Goal: Task Accomplishment & Management: Complete application form

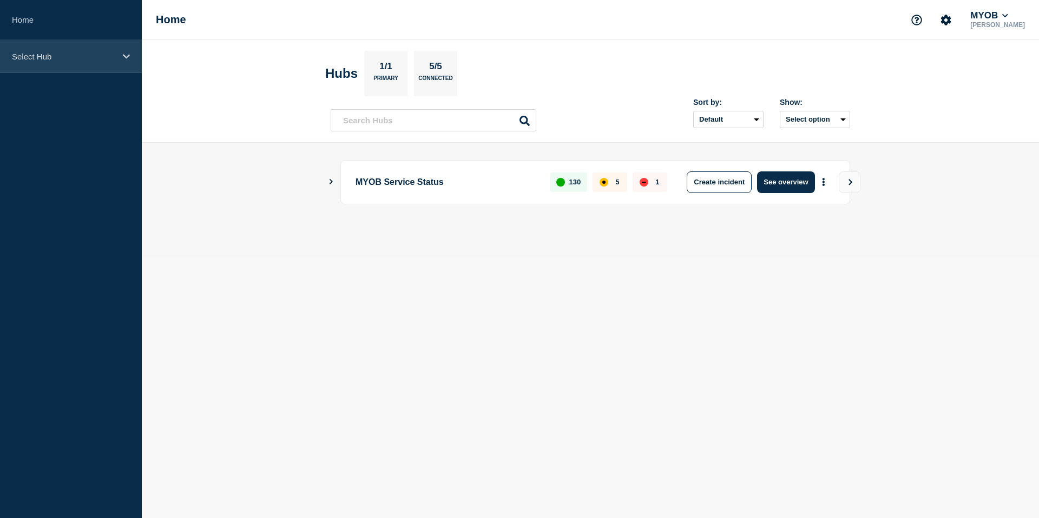
click at [102, 54] on p "Select Hub" at bounding box center [64, 56] width 104 height 9
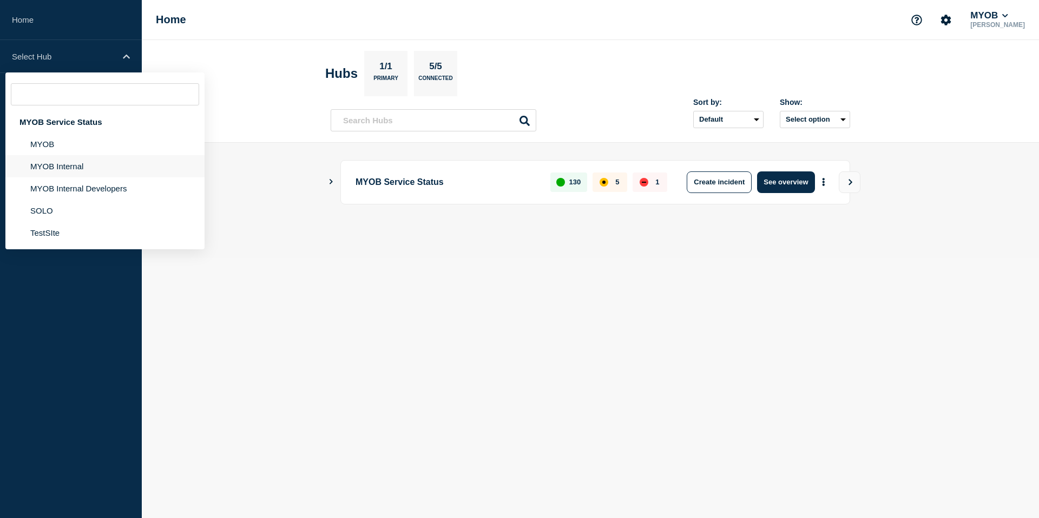
click at [76, 178] on li "MYOB Internal" at bounding box center [104, 189] width 199 height 22
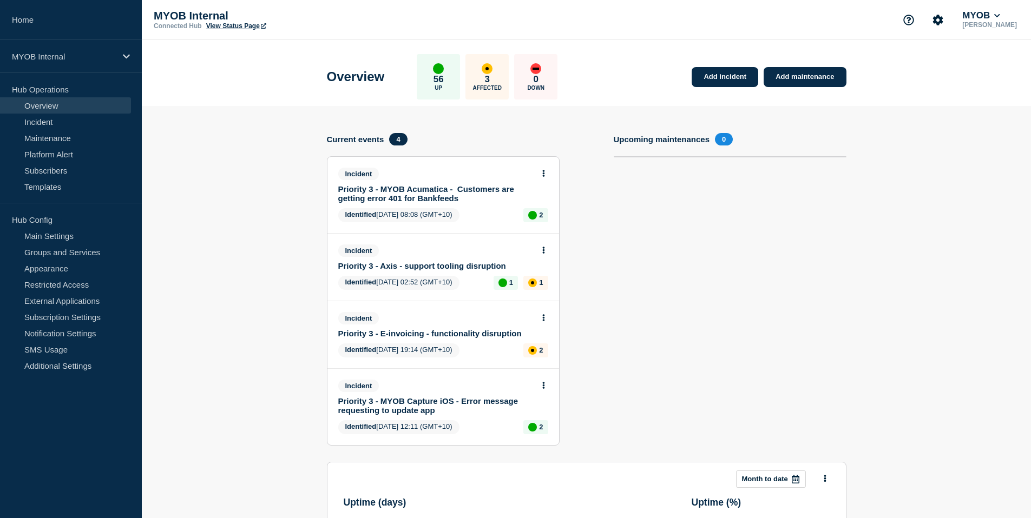
click at [458, 271] on link "Priority 3 - Axis - support tooling disruption" at bounding box center [435, 265] width 195 height 9
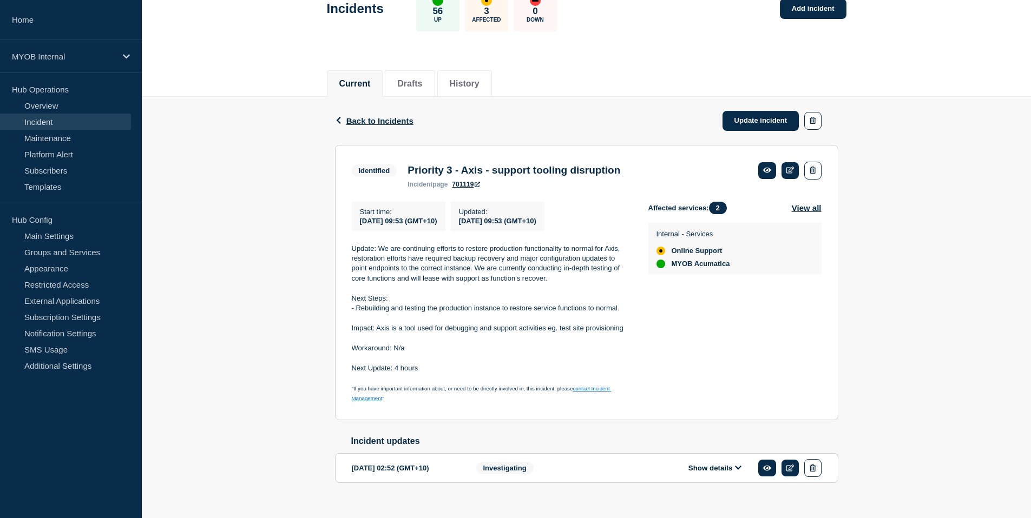
scroll to position [71, 0]
click at [743, 123] on link "Update incident" at bounding box center [760, 120] width 77 height 20
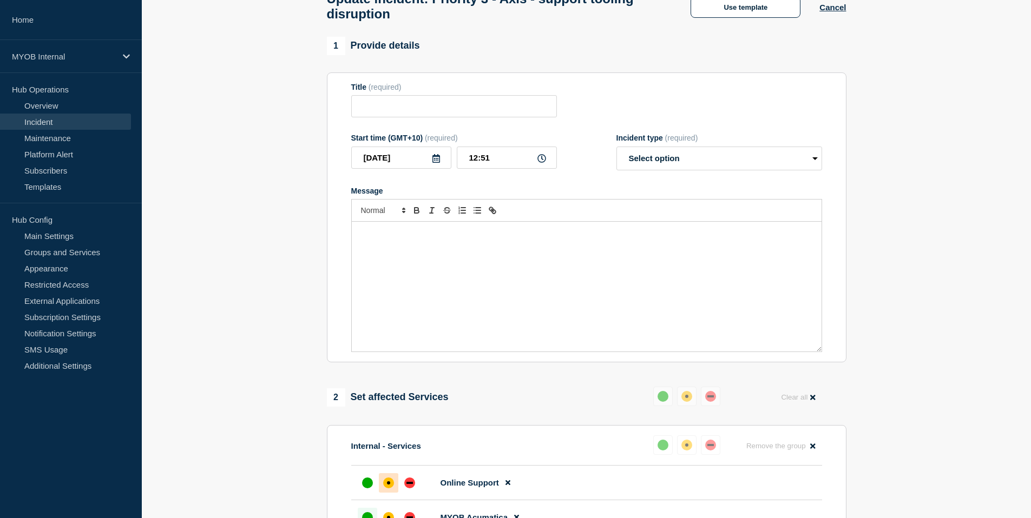
type input "Priority 3 - Axis - support tooling disruption"
click at [755, 10] on button "Use template" at bounding box center [746, 7] width 110 height 22
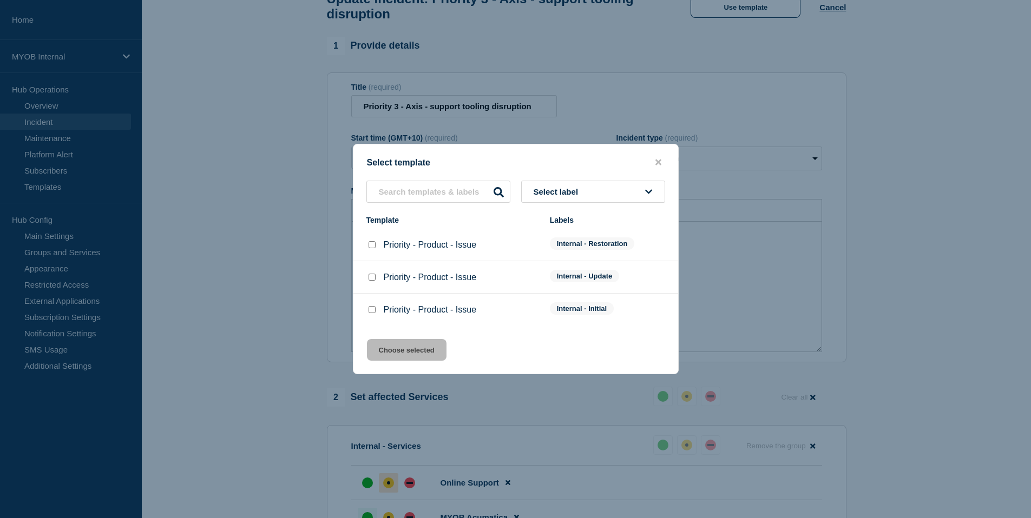
click at [376, 279] on div at bounding box center [371, 277] width 11 height 11
click at [372, 279] on input "Priority - Product - Issue checkbox" at bounding box center [372, 277] width 7 height 7
checkbox input "true"
click at [399, 355] on button "Choose selected" at bounding box center [407, 350] width 80 height 22
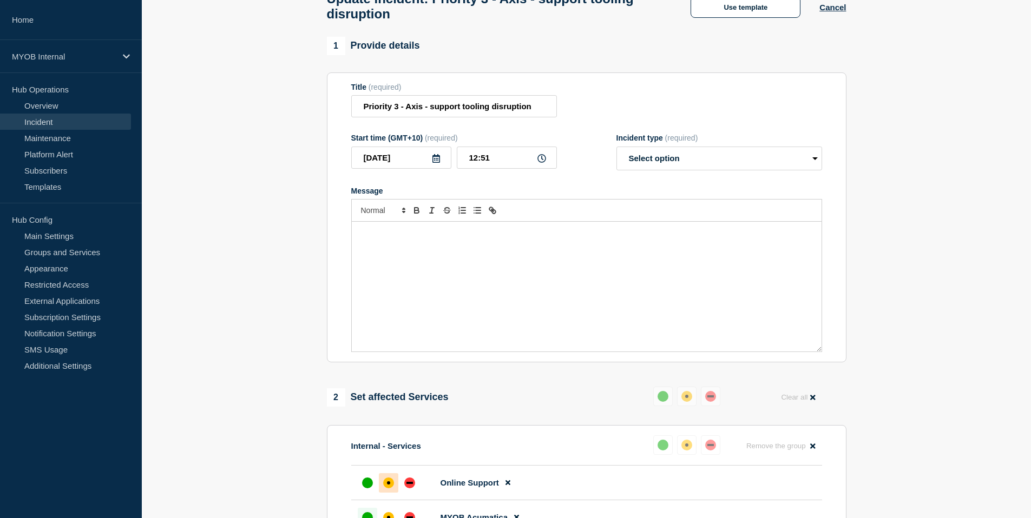
select select "identified"
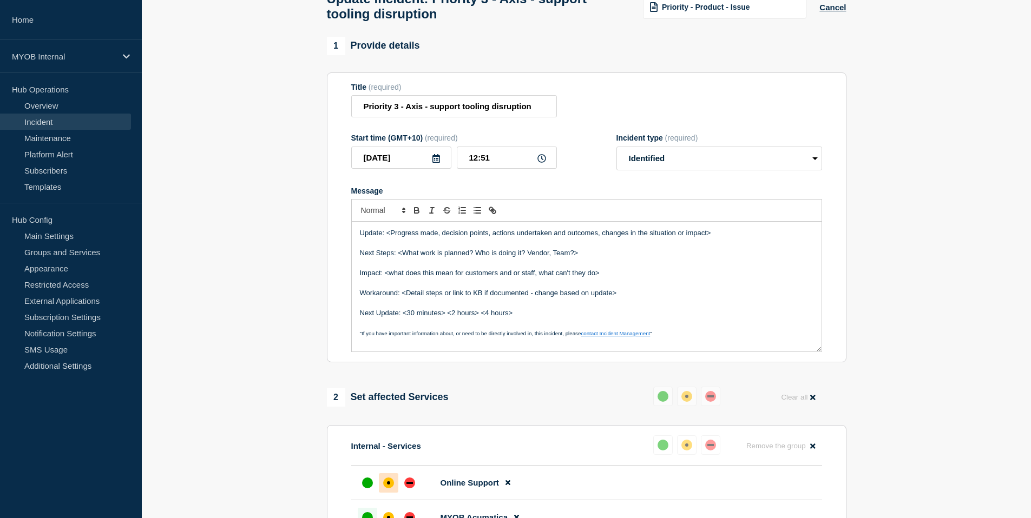
click at [386, 238] on p "Update: <Progress made, decision points, actions undertaken and outcomes, chang…" at bounding box center [587, 233] width 454 height 10
drag, startPoint x: 721, startPoint y: 246, endPoint x: 386, endPoint y: 246, distance: 335.0
click at [386, 238] on p "Update: <Progress made, decision points, actions undertaken and outcomes, chang…" at bounding box center [587, 233] width 454 height 10
click at [700, 238] on p "Update: Axis production is stable for most workflows (site provisioning, upgrad…" at bounding box center [587, 233] width 454 height 10
drag, startPoint x: 804, startPoint y: 245, endPoint x: 700, endPoint y: 246, distance: 104.4
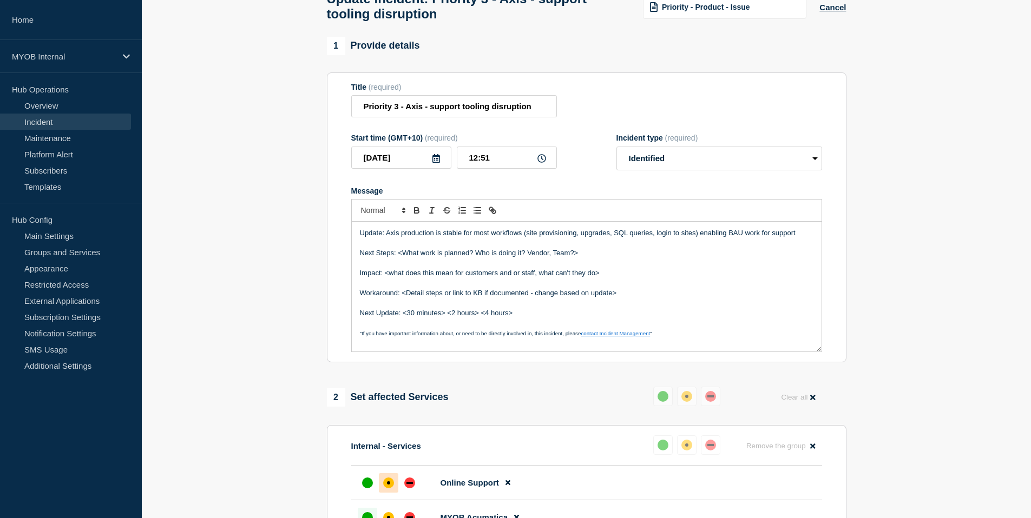
click at [700, 238] on p "Update: Axis production is stable for most workflows (site provisioning, upgrad…" at bounding box center [587, 233] width 454 height 10
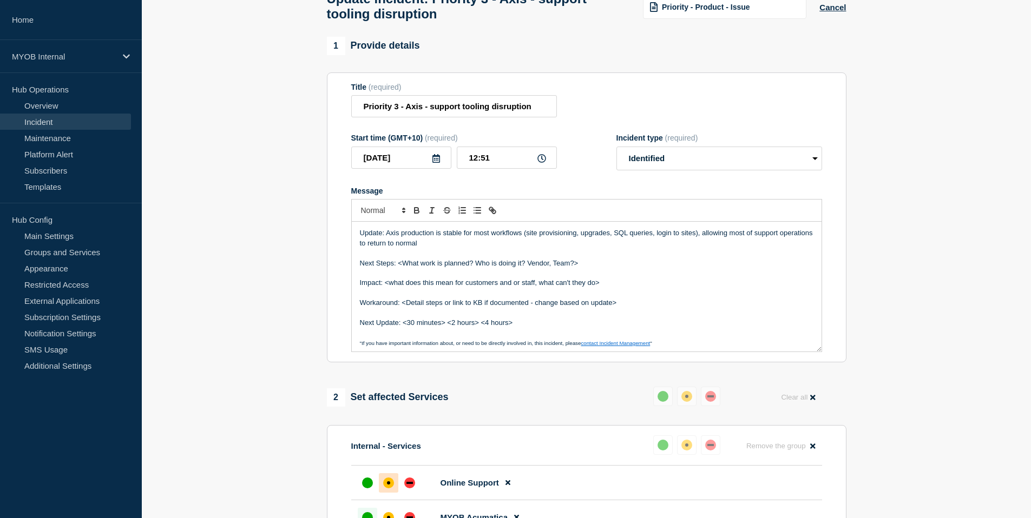
click at [462, 248] on p "Update: Axis production is stable for most workflows (site provisioning, upgrad…" at bounding box center [587, 238] width 454 height 20
drag, startPoint x: 462, startPoint y: 258, endPoint x: 701, endPoint y: 245, distance: 239.5
click at [701, 245] on p "Update: Axis production is stable for most workflows (site provisioning, upgrad…" at bounding box center [587, 238] width 454 height 20
drag, startPoint x: 425, startPoint y: 251, endPoint x: 360, endPoint y: 253, distance: 64.4
click at [360, 248] on p "Update: Axis production is stable for most workflows (site provisioning, upgrad…" at bounding box center [587, 238] width 454 height 20
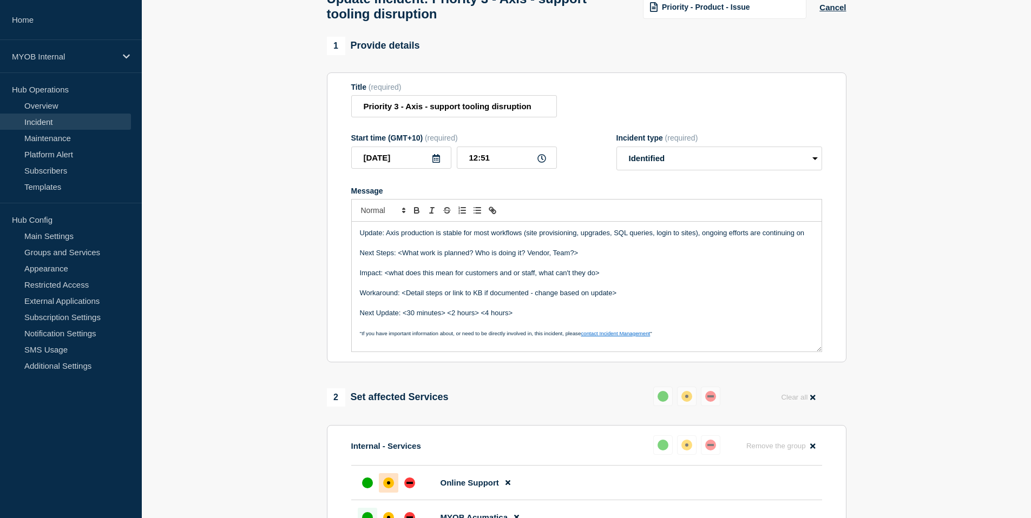
click at [806, 238] on p "Update: Axis production is stable for most workflows (site provisioning, upgrad…" at bounding box center [587, 233] width 454 height 10
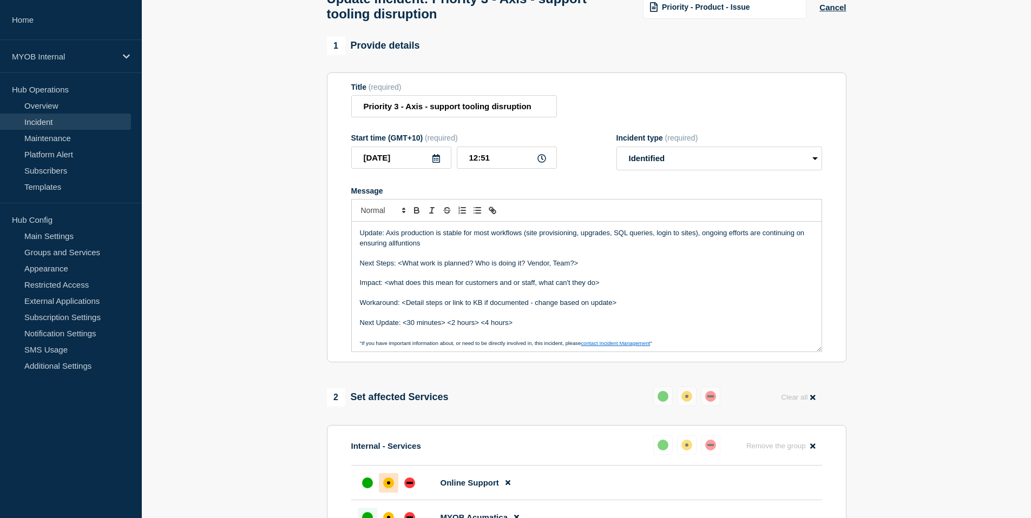
click at [399, 248] on p "Update: Axis production is stable for most workflows (site provisioning, upgrad…" at bounding box center [587, 238] width 454 height 20
click at [516, 248] on p "Update: Axis production is stable for most workflows (site provisioning, upgrad…" at bounding box center [587, 238] width 454 height 20
drag, startPoint x: 589, startPoint y: 278, endPoint x: 400, endPoint y: 274, distance: 188.9
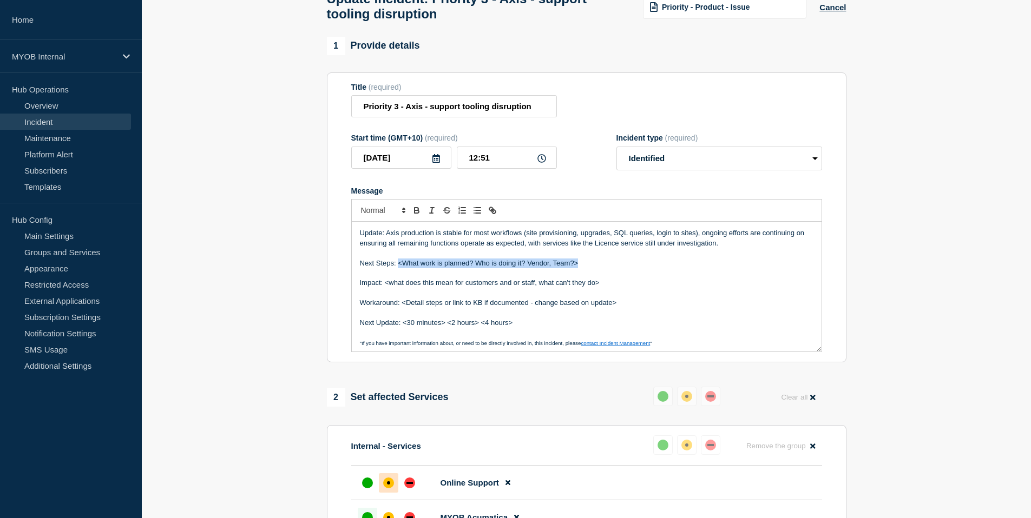
click at [400, 268] on p "Next Steps: <What work is planned? Who is doing it? Vendor, Team?>" at bounding box center [587, 264] width 454 height 10
click at [491, 268] on p "Next Steps: Continuing quality testing a" at bounding box center [587, 264] width 454 height 10
click at [515, 268] on p "Next Steps: Continuing quality testing and ivestagation" at bounding box center [587, 264] width 454 height 10
drag, startPoint x: 601, startPoint y: 278, endPoint x: 587, endPoint y: 277, distance: 14.1
click at [587, 268] on p "Next Steps: Continuing quality testing and investigation into remaining compoin…" at bounding box center [587, 264] width 454 height 10
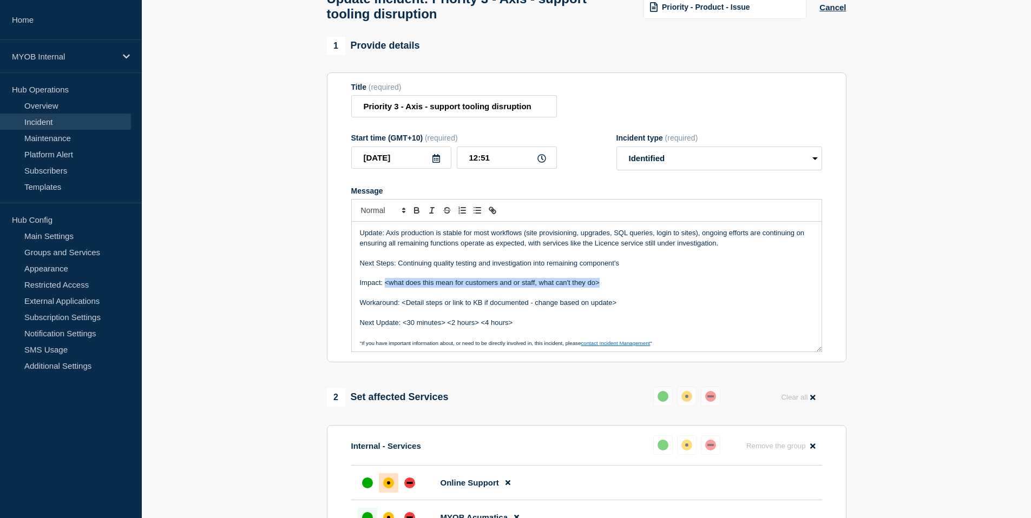
drag, startPoint x: 601, startPoint y: 294, endPoint x: 386, endPoint y: 295, distance: 215.4
click at [386, 288] on p "Impact: <what does this mean for customers and or staff, what can't they do>" at bounding box center [587, 283] width 454 height 10
drag, startPoint x: 533, startPoint y: 295, endPoint x: 384, endPoint y: 295, distance: 148.3
click at [384, 288] on p "Impact: Majority of core systems have been resolved" at bounding box center [587, 283] width 454 height 10
click at [534, 288] on p "Impact: Majority of core systems have been resolved" at bounding box center [587, 283] width 454 height 10
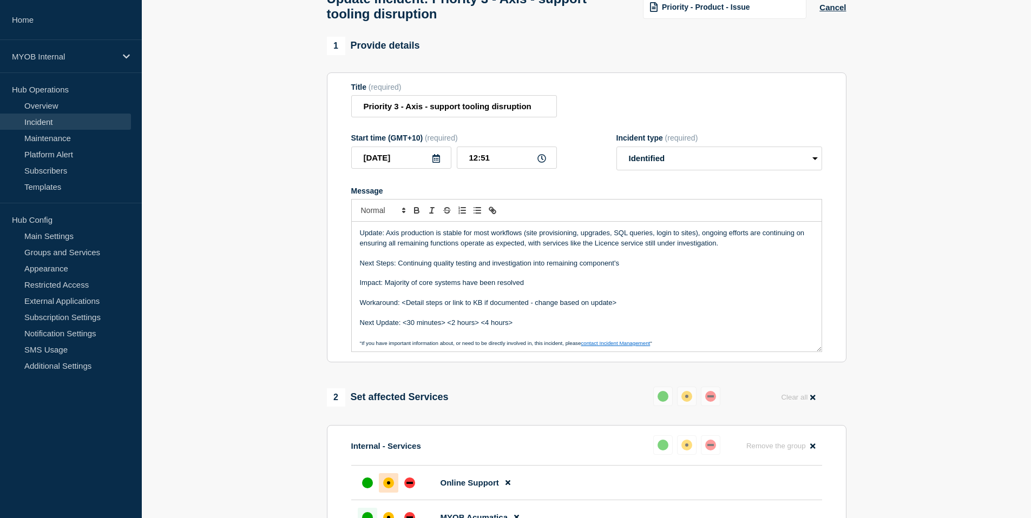
click at [490, 244] on p "Update: Axis production is stable for most workflows (site provisioning, upgrad…" at bounding box center [587, 238] width 454 height 20
click at [639, 278] on p "Message" at bounding box center [587, 273] width 454 height 10
click at [509, 246] on p "Update: Axis production is stable for most core Support workflows (site provisi…" at bounding box center [587, 238] width 454 height 20
click at [617, 268] on p "Next Steps: Continuing quality testing and investigation into remaining compone…" at bounding box center [587, 264] width 454 height 10
drag, startPoint x: 462, startPoint y: 245, endPoint x: 443, endPoint y: 243, distance: 19.1
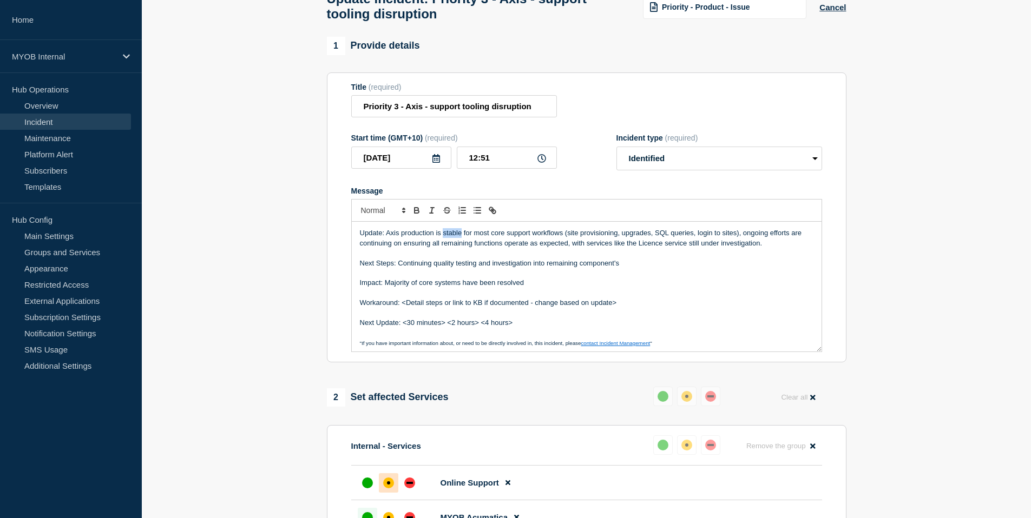
click at [443, 243] on p "Update: Axis production is stable for most core support workflows (site provisi…" at bounding box center [587, 238] width 454 height 20
drag, startPoint x: 471, startPoint y: 246, endPoint x: 401, endPoint y: 246, distance: 70.4
click at [401, 246] on p "Update: Axis production is stable for most core support workflows (site provisi…" at bounding box center [587, 238] width 454 height 20
click at [412, 245] on p "Update: Axis's most core support workflows (site provisioning, upgrades, SQL qu…" at bounding box center [587, 238] width 454 height 20
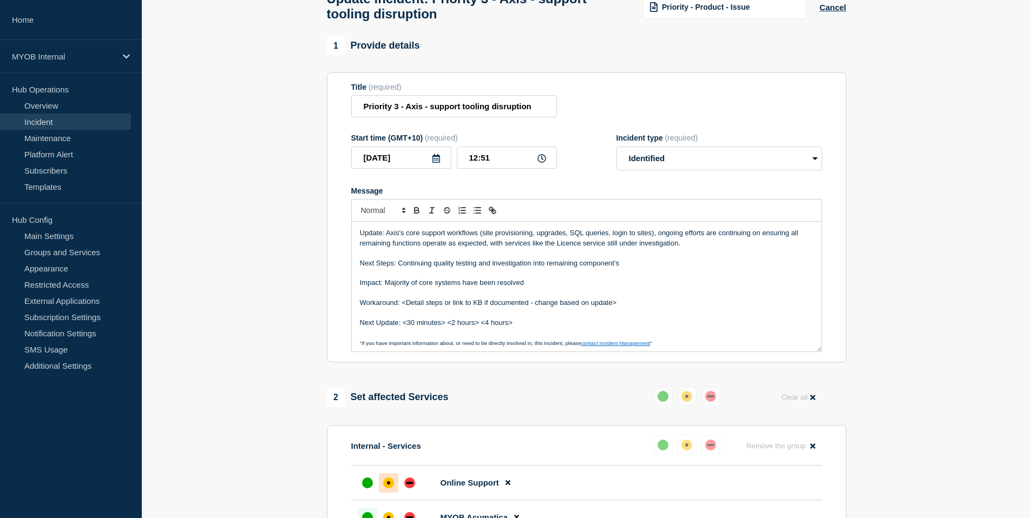
click at [653, 245] on p "Update: Axis's core support workflows (site provisioning, upgrades, SQL queries…" at bounding box center [587, 238] width 454 height 20
click at [515, 248] on p "Update: Axis's core support workflows (site provisioning, upgrades, SQL queries…" at bounding box center [587, 238] width 454 height 20
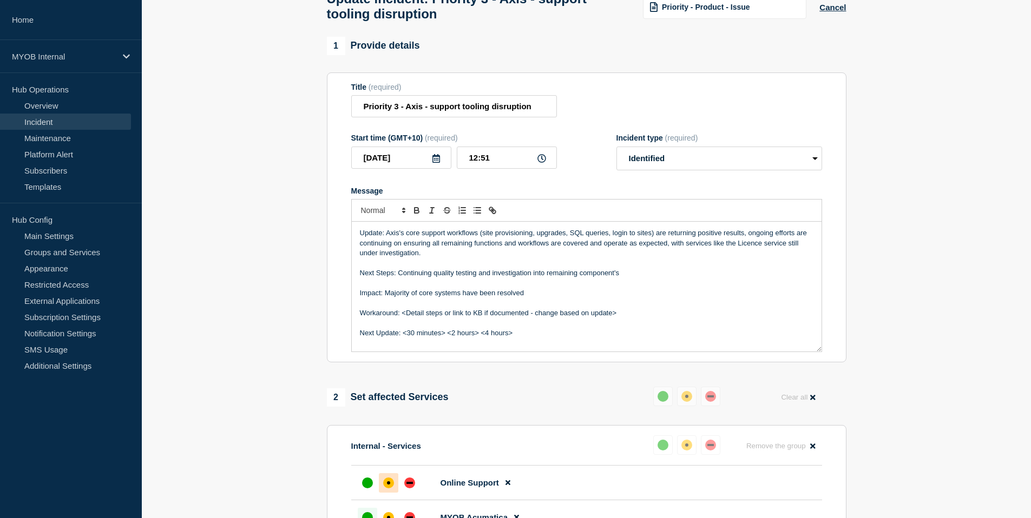
click at [679, 255] on p "Update: Axis's core support workflows (site provisioning, upgrades, SQL queries…" at bounding box center [587, 243] width 454 height 30
click at [680, 256] on p "Update: Axis's core support workflows (site provisioning, upgrades, SQL queries…" at bounding box center [587, 243] width 454 height 30
click at [688, 253] on p "Update: Axis's core support workflows (site provisioning, upgrades, SQL queries…" at bounding box center [587, 243] width 454 height 30
drag, startPoint x: 750, startPoint y: 255, endPoint x: 684, endPoint y: 254, distance: 65.5
click at [684, 255] on p "Update: Axis's core support workflows (site provisioning, upgrades, SQL queries…" at bounding box center [587, 243] width 454 height 30
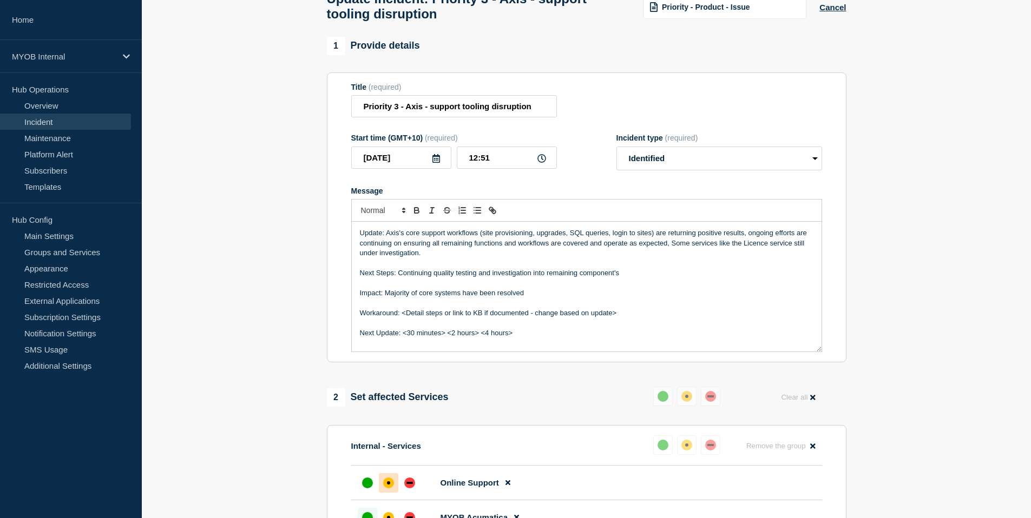
click at [805, 255] on p "Update: Axis's core support workflows (site provisioning, upgrades, SQL queries…" at bounding box center [587, 243] width 454 height 30
click at [438, 258] on p "Update: Axis's core support workflows (site provisioning, upgrades, SQL queries…" at bounding box center [587, 243] width 454 height 30
click at [385, 298] on p "Impact: Majority of core systems have been resolved" at bounding box center [587, 293] width 454 height 10
click at [531, 308] on li "Majority of core systems have been resolved" at bounding box center [591, 303] width 443 height 10
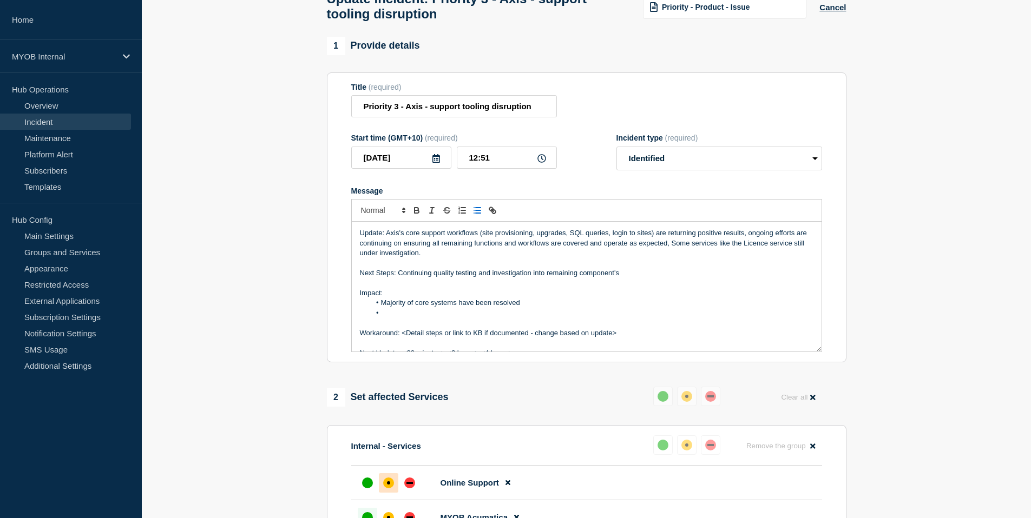
click at [523, 308] on li "Majority of core systems have been resolved" at bounding box center [591, 303] width 443 height 10
drag, startPoint x: 526, startPoint y: 313, endPoint x: 458, endPoint y: 318, distance: 68.3
click at [458, 308] on li "Majority of core systems have been resolved" at bounding box center [591, 303] width 443 height 10
click at [409, 318] on li "Message" at bounding box center [591, 313] width 443 height 10
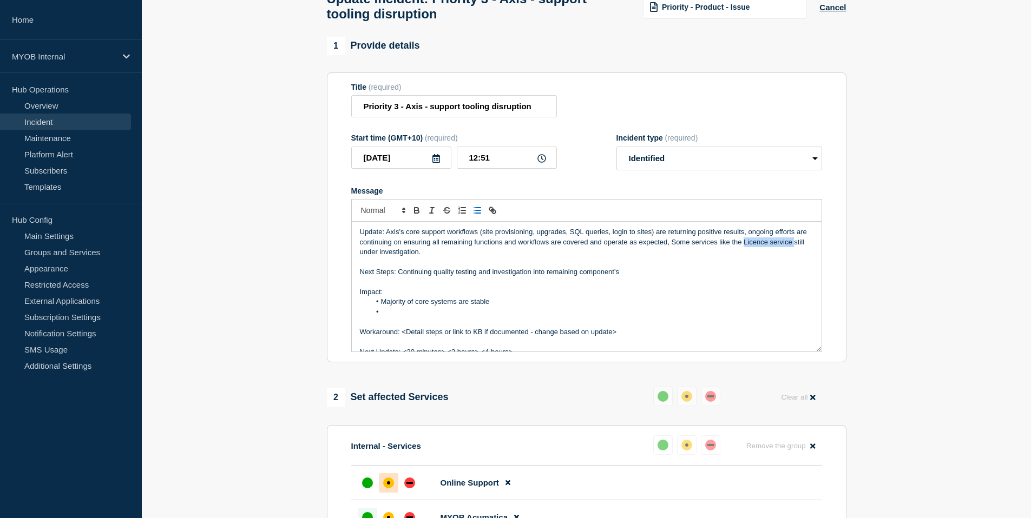
drag, startPoint x: 756, startPoint y: 256, endPoint x: 812, endPoint y: 257, distance: 55.7
click at [812, 257] on div "Update: Axis's core support workflows (site provisioning, upgrades, SQL queries…" at bounding box center [587, 287] width 470 height 130
copy p "Licence service"
click at [390, 317] on li "Message" at bounding box center [591, 312] width 443 height 10
drag, startPoint x: 756, startPoint y: 252, endPoint x: 803, endPoint y: 253, distance: 47.1
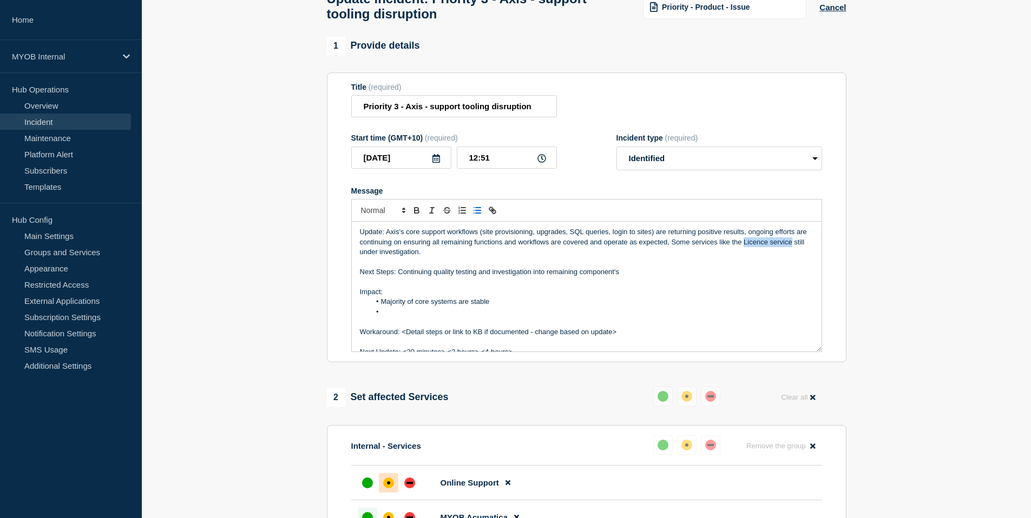
click at [803, 253] on p "Update: Axis's core support workflows (site provisioning, upgrades, SQL queries…" at bounding box center [587, 242] width 454 height 30
copy p "Licence service"
click at [407, 317] on li "Message" at bounding box center [591, 312] width 443 height 10
drag, startPoint x: 569, startPoint y: 322, endPoint x: 432, endPoint y: 328, distance: 137.6
click at [432, 317] on li "Licence service - validate licenses for on-prem acumatica" at bounding box center [591, 312] width 443 height 10
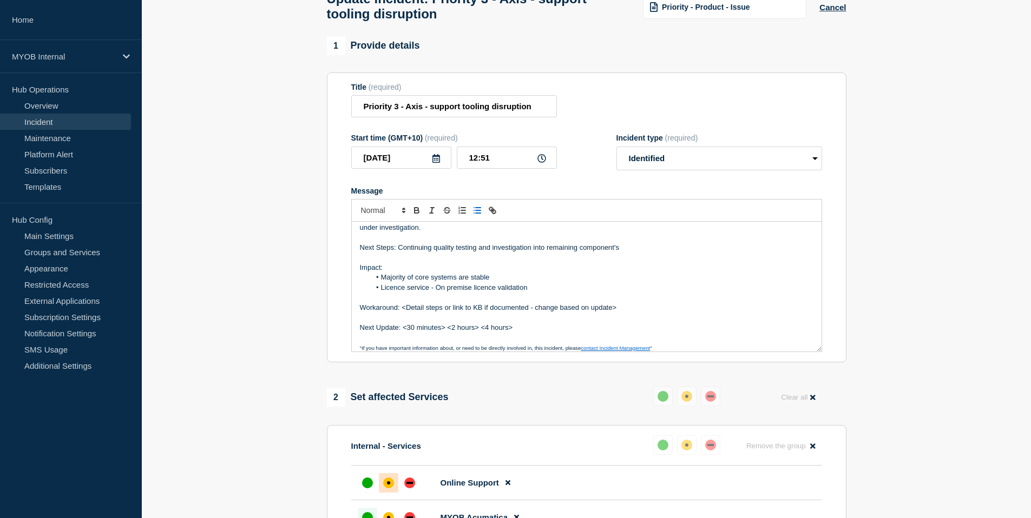
scroll to position [33, 0]
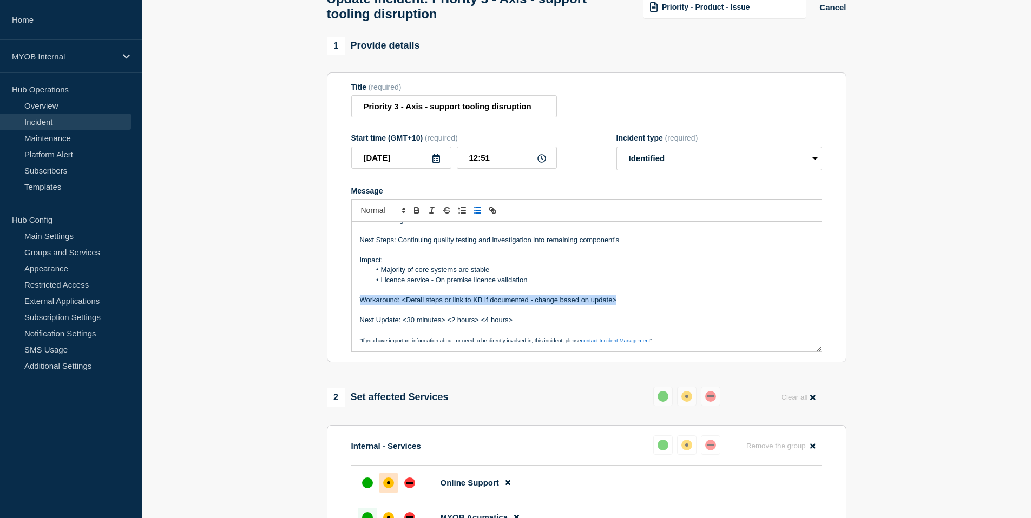
drag, startPoint x: 628, startPoint y: 315, endPoint x: 347, endPoint y: 308, distance: 281.0
click at [347, 308] on section "Title (required) Priority 3 - Axis - support tooling disruption Start time (GMT…" at bounding box center [587, 218] width 520 height 291
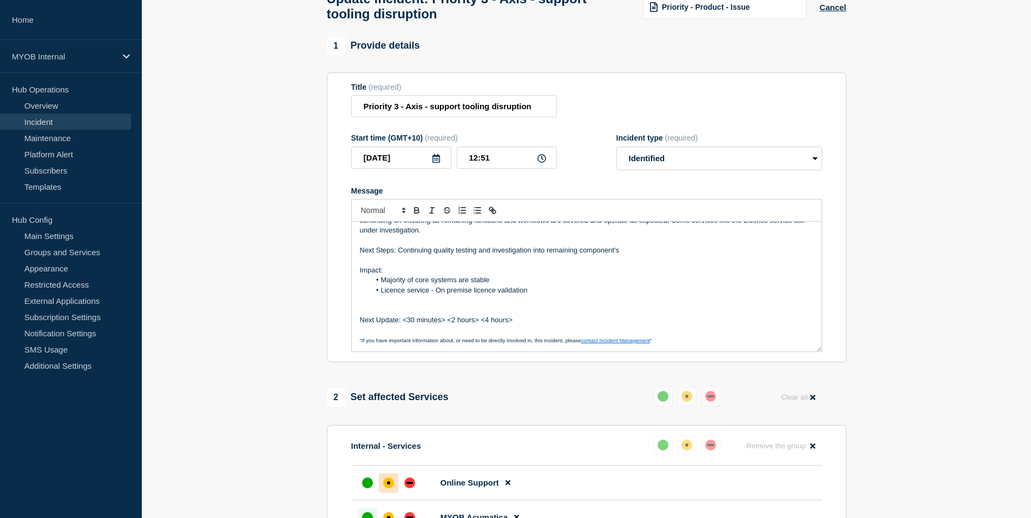
scroll to position [13, 0]
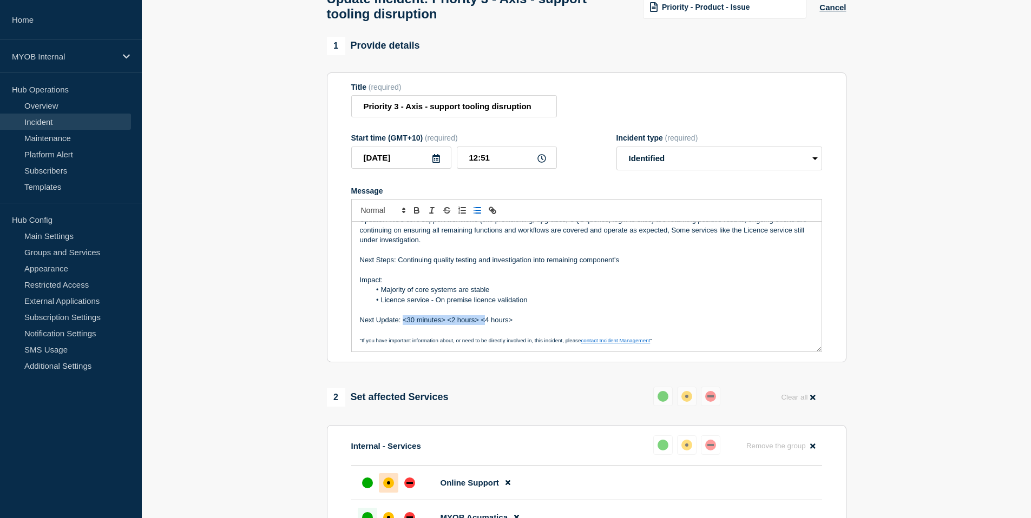
drag, startPoint x: 484, startPoint y: 334, endPoint x: 403, endPoint y: 333, distance: 80.6
click at [403, 325] on p "Next Update: <30 minutes> <2 hours> <4 hours>" at bounding box center [587, 321] width 454 height 10
click at [434, 325] on p "Next Update: 4 hours>" at bounding box center [587, 321] width 454 height 10
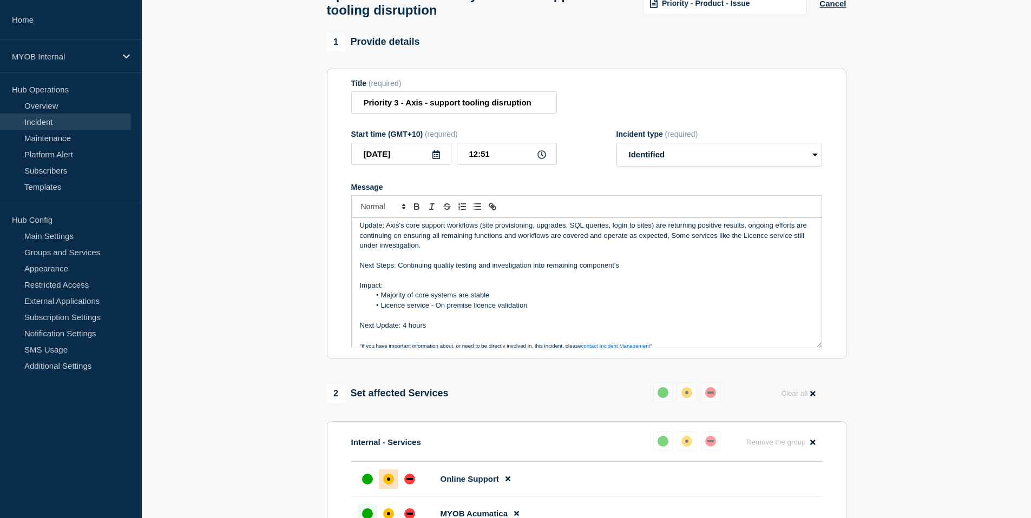
scroll to position [0, 0]
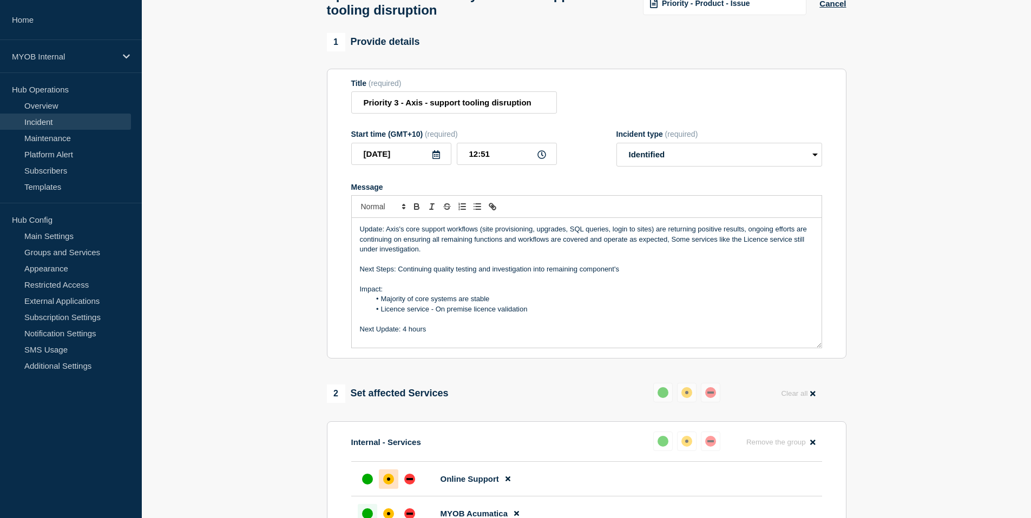
click at [533, 314] on li "Licence service - On premise licence validation" at bounding box center [591, 310] width 443 height 10
click at [391, 324] on li "ON going QA testing" at bounding box center [591, 319] width 443 height 10
click at [449, 324] on li "On going QA testing" at bounding box center [591, 319] width 443 height 10
click at [492, 294] on p "Impact:" at bounding box center [587, 290] width 454 height 10
click at [372, 334] on p "Message" at bounding box center [587, 330] width 454 height 10
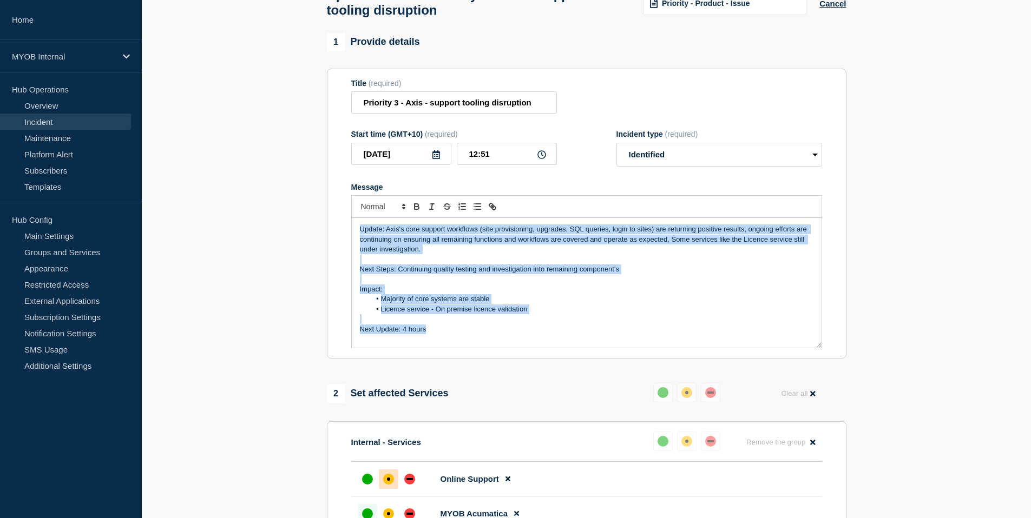
drag, startPoint x: 436, startPoint y: 344, endPoint x: 318, endPoint y: 238, distance: 158.7
click at [317, 238] on section "1 Provide details Title (required) Priority 3 - Axis - support tooling disrupti…" at bounding box center [586, 450] width 889 height 834
copy div "Update: Axis's core support workflows (site provisioning, upgrades, SQL queries…"
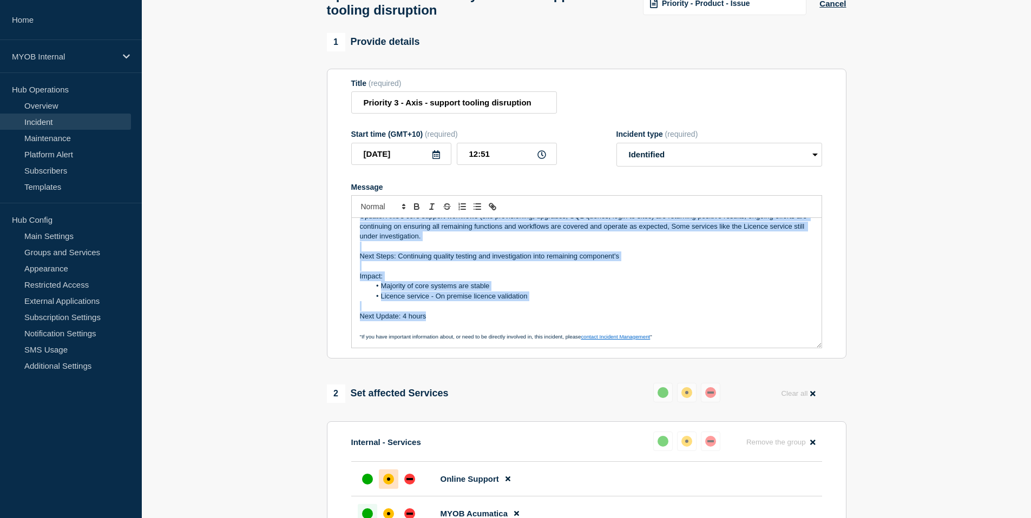
scroll to position [2, 0]
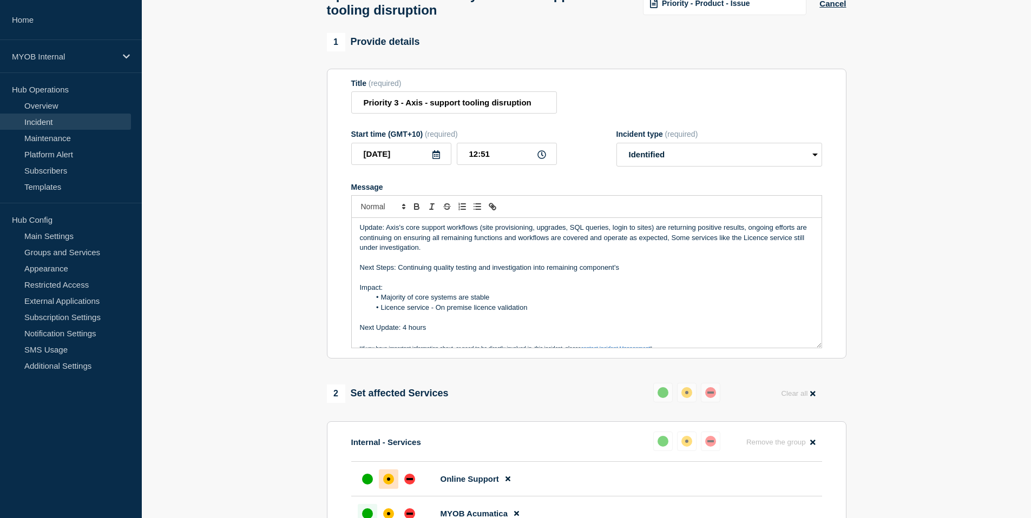
click at [626, 263] on p "Message" at bounding box center [587, 258] width 454 height 10
click at [804, 251] on p "Update: Axis's core support workflows (site provisioning, upgrades, SQL queries…" at bounding box center [587, 238] width 454 height 30
click at [442, 253] on p "Update: Axis's core support workflows (site provisioning, upgrades, SQL queries…" at bounding box center [587, 238] width 454 height 30
click at [499, 333] on p "Next Update: 4 hours" at bounding box center [587, 328] width 454 height 10
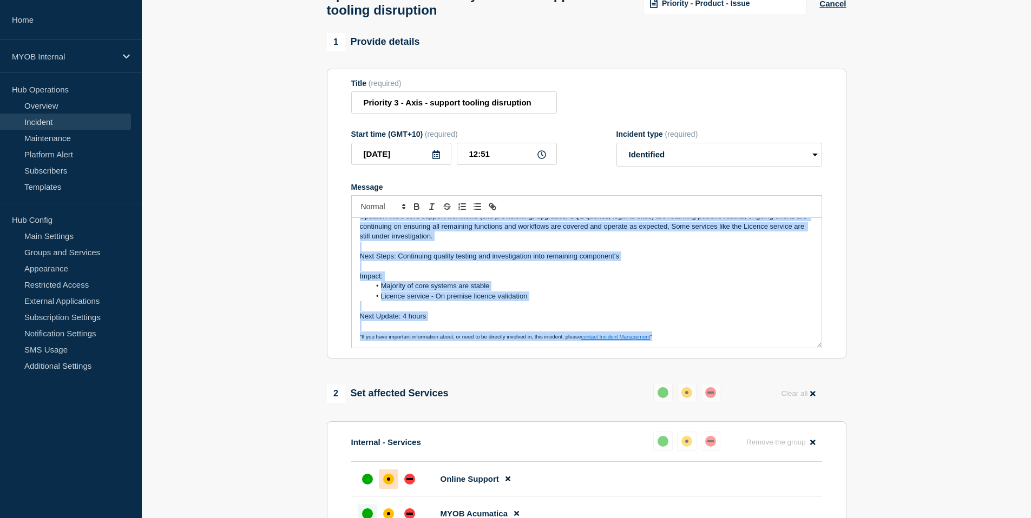
scroll to position [0, 0]
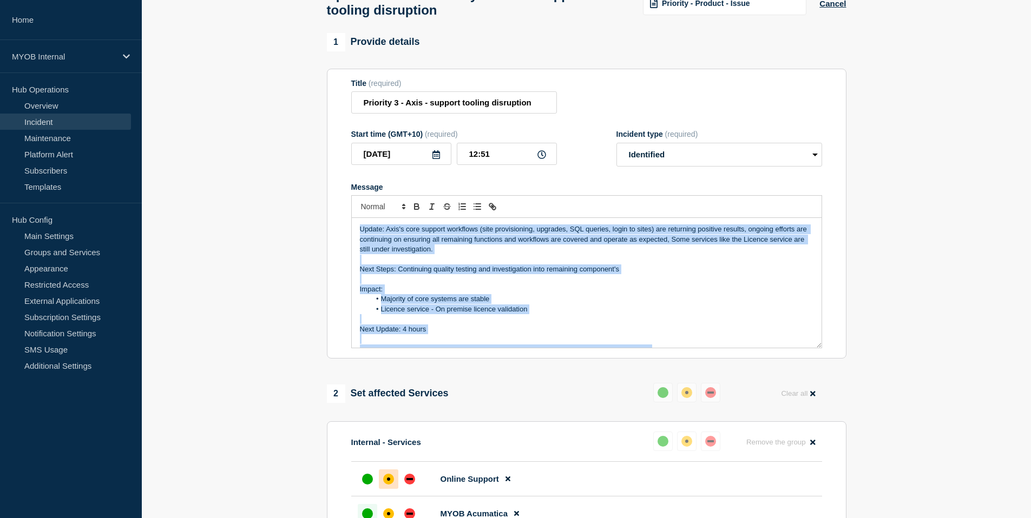
drag, startPoint x: 660, startPoint y: 348, endPoint x: 332, endPoint y: 201, distance: 359.0
click at [331, 201] on section "Title (required) Priority 3 - Axis - support tooling disruption Start time (GMT…" at bounding box center [587, 214] width 520 height 291
copy div "Update: Axis's core support workflows (site provisioning, upgrades, SQL queries…"
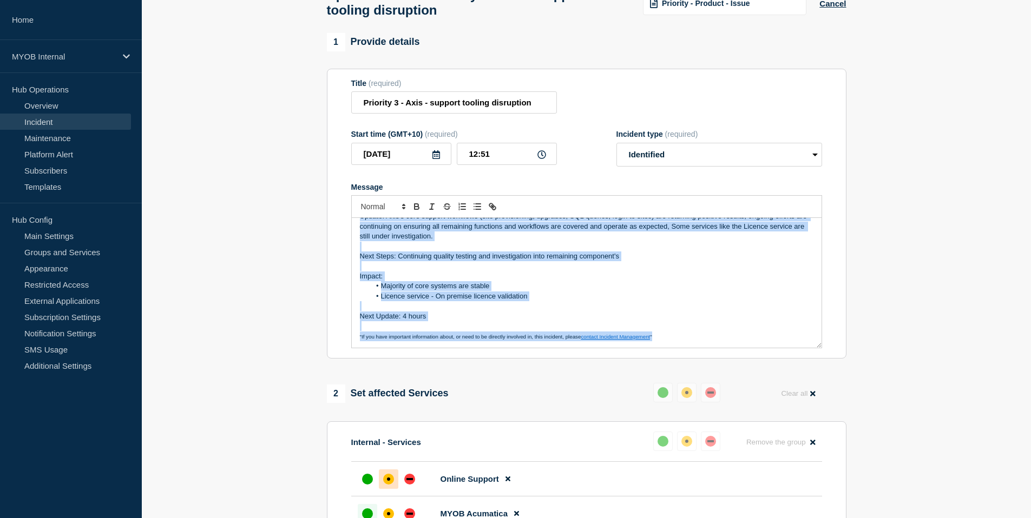
copy div "Update: Axis's core support workflows (site provisioning, upgrades, SQL queries…"
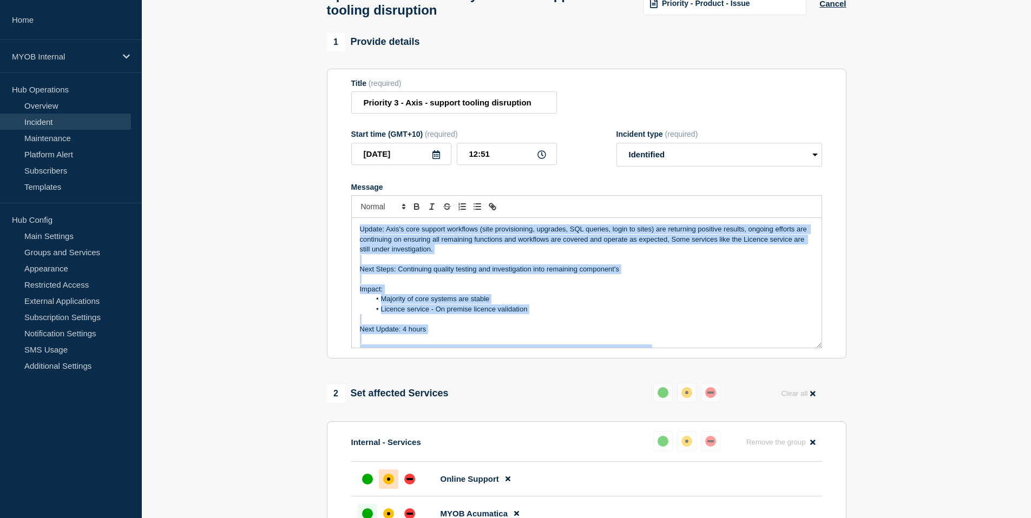
click at [438, 294] on p "Impact:" at bounding box center [587, 290] width 454 height 10
drag, startPoint x: 672, startPoint y: 354, endPoint x: 314, endPoint y: 196, distance: 391.3
click at [314, 196] on section "1 Provide details Title (required) Priority 3 - Axis - support tooling disrupti…" at bounding box center [586, 450] width 889 height 834
copy div "Update: Axis's core support workflows (site provisioning, upgrades, SQL queries…"
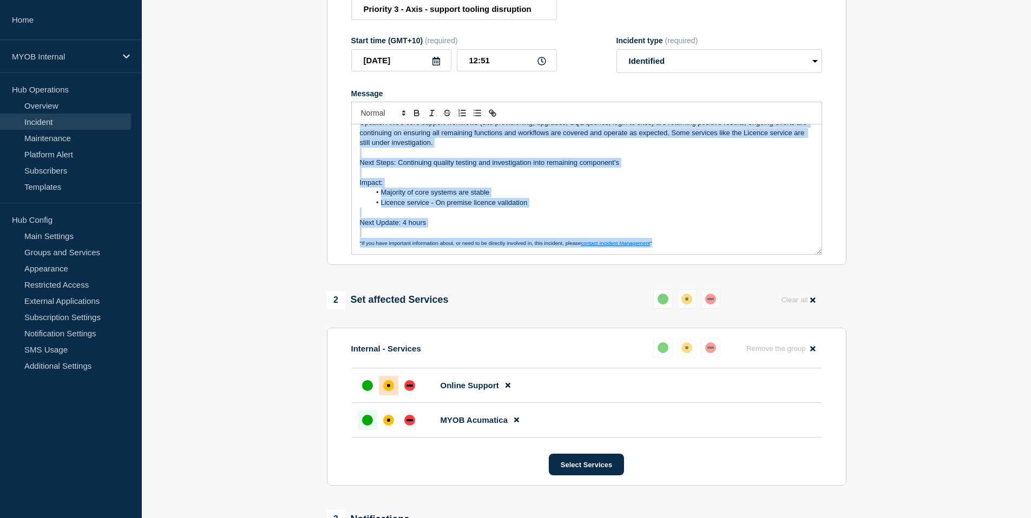
scroll to position [174, 0]
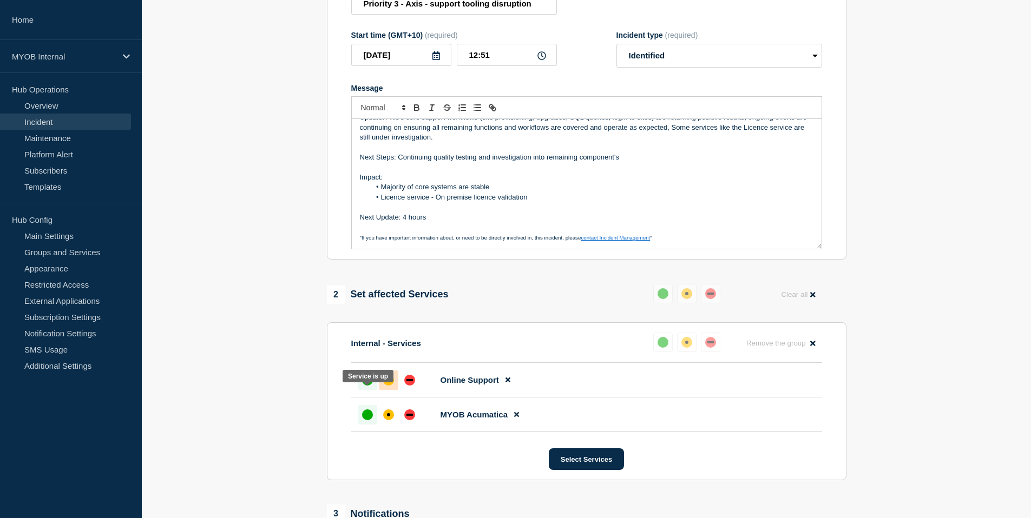
click at [370, 386] on div "up" at bounding box center [367, 380] width 11 height 11
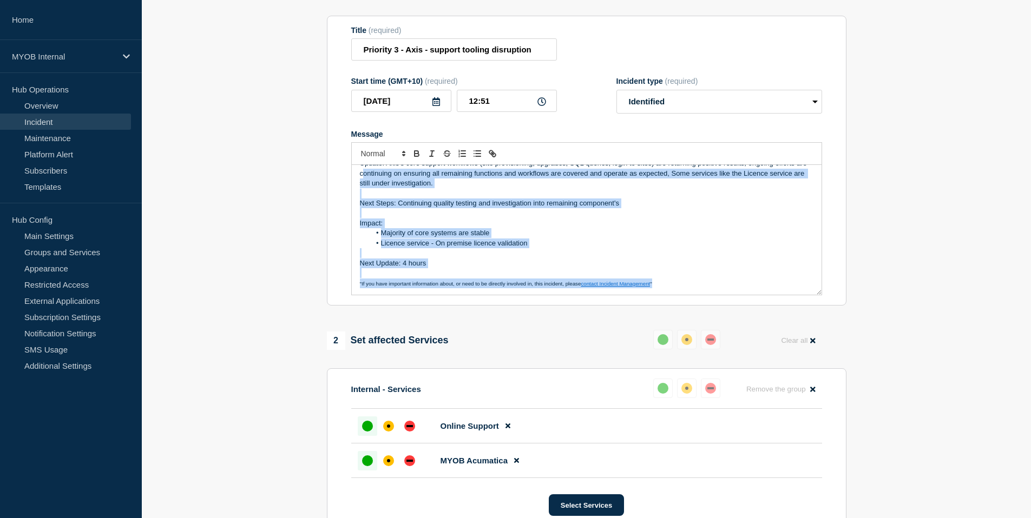
scroll to position [0, 0]
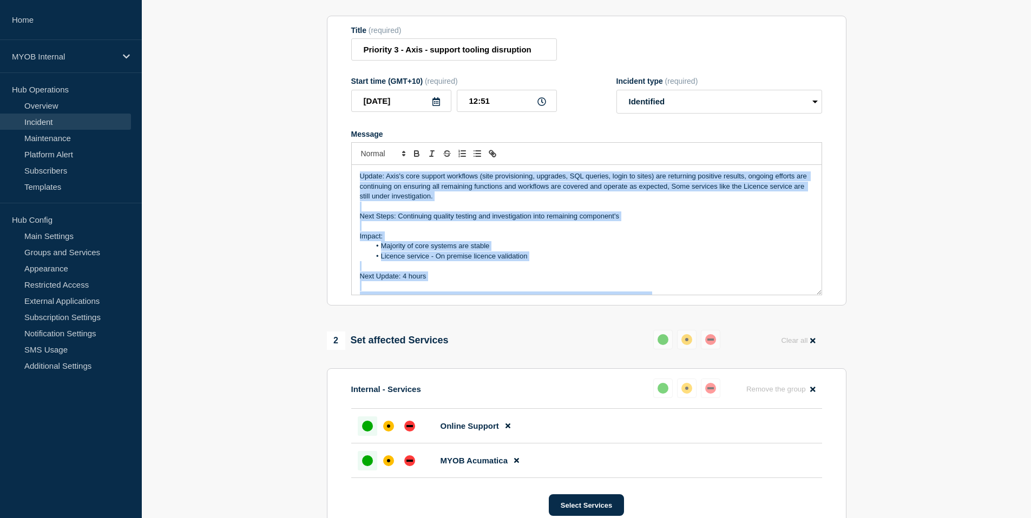
drag, startPoint x: 683, startPoint y: 293, endPoint x: 345, endPoint y: 180, distance: 356.6
click at [345, 180] on section "Title (required) Priority 3 - Axis - support tooling disruption Start time (GMT…" at bounding box center [587, 161] width 520 height 291
copy div "Update: Axis's core support workflows (site provisioning, upgrades, SQL queries…"
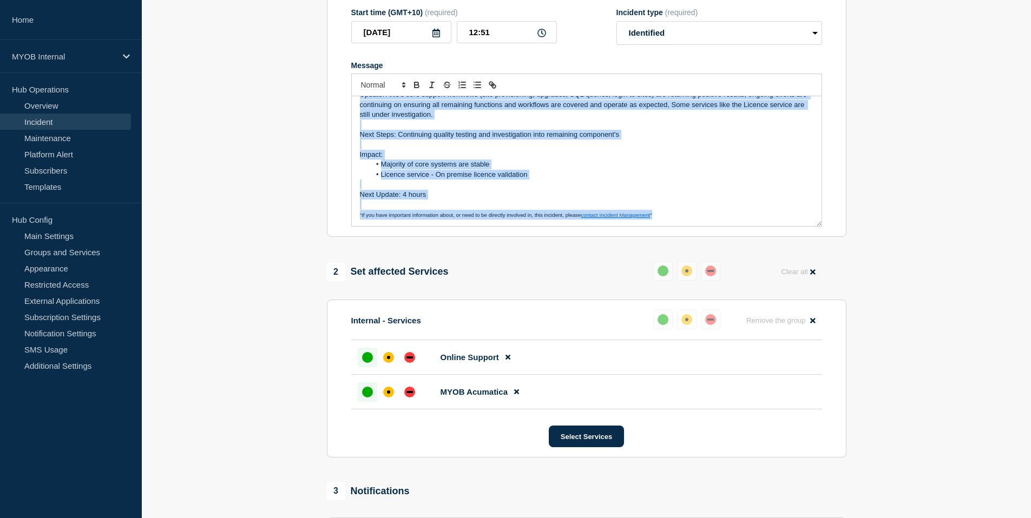
scroll to position [200, 0]
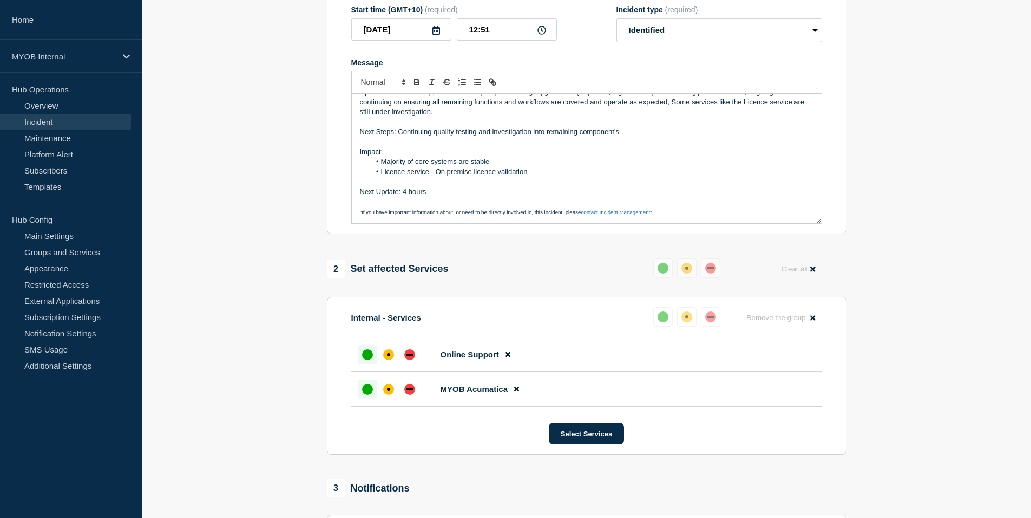
click at [441, 207] on p "Message" at bounding box center [587, 202] width 454 height 10
drag, startPoint x: 442, startPoint y: 208, endPoint x: 344, endPoint y: 206, distance: 98.5
click at [344, 206] on section "Title (required) Priority 3 - Axis - support tooling disruption Start time (GMT…" at bounding box center [587, 89] width 520 height 291
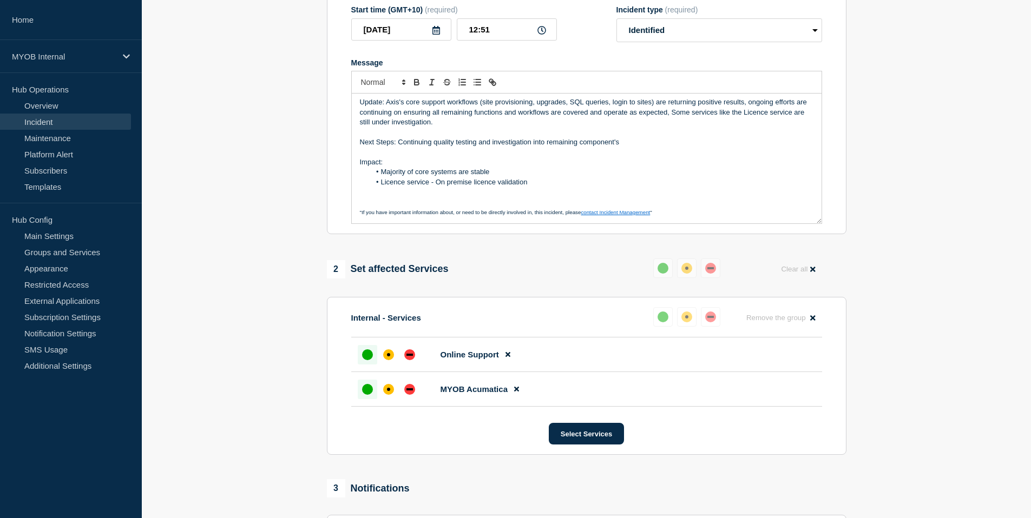
scroll to position [0, 0]
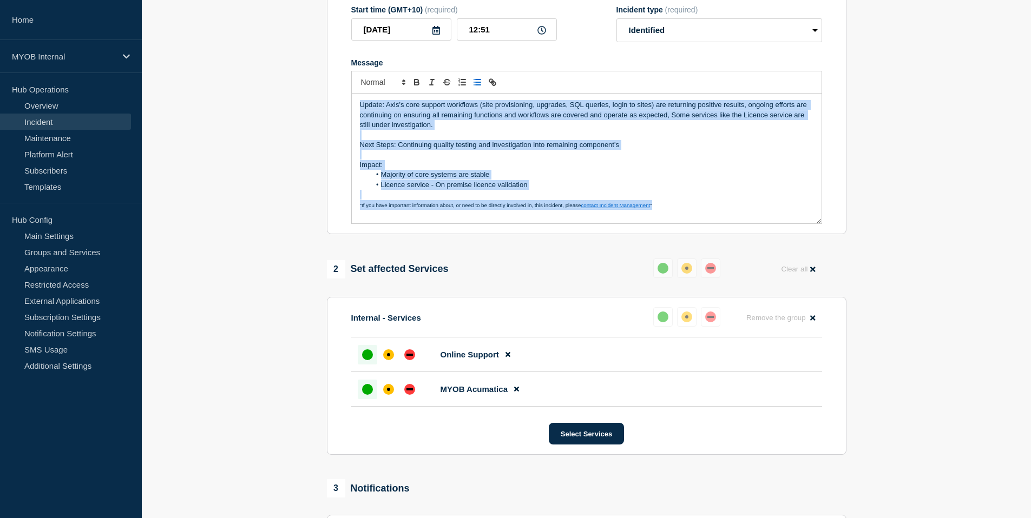
drag, startPoint x: 700, startPoint y: 222, endPoint x: 336, endPoint y: 107, distance: 382.0
click at [336, 107] on section "Title (required) Priority 3 - Axis - support tooling disruption Start time (GMT…" at bounding box center [587, 89] width 520 height 291
copy div "Update: Axis's core support workflows (site provisioning, upgrades, SQL queries…"
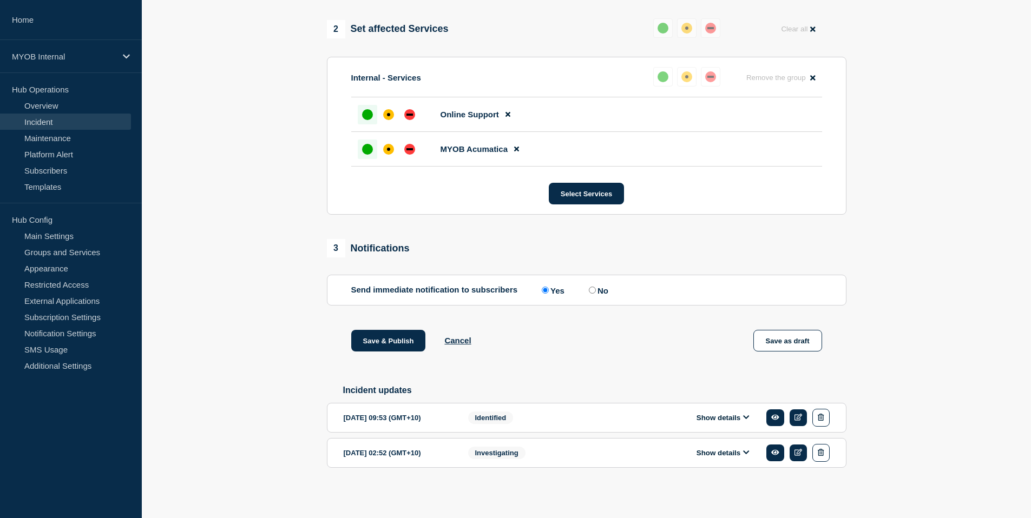
scroll to position [465, 0]
click at [380, 334] on button "Save & Publish" at bounding box center [388, 341] width 75 height 22
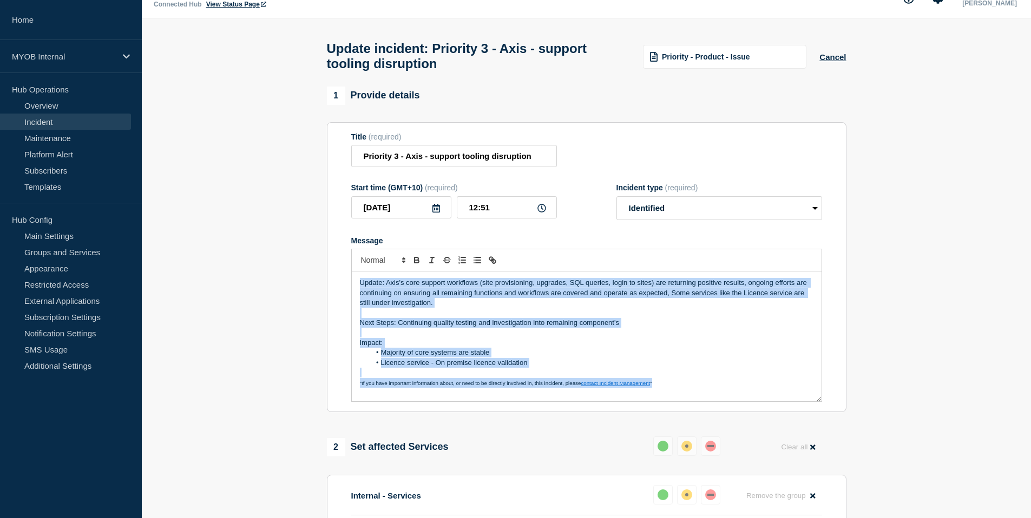
scroll to position [0, 0]
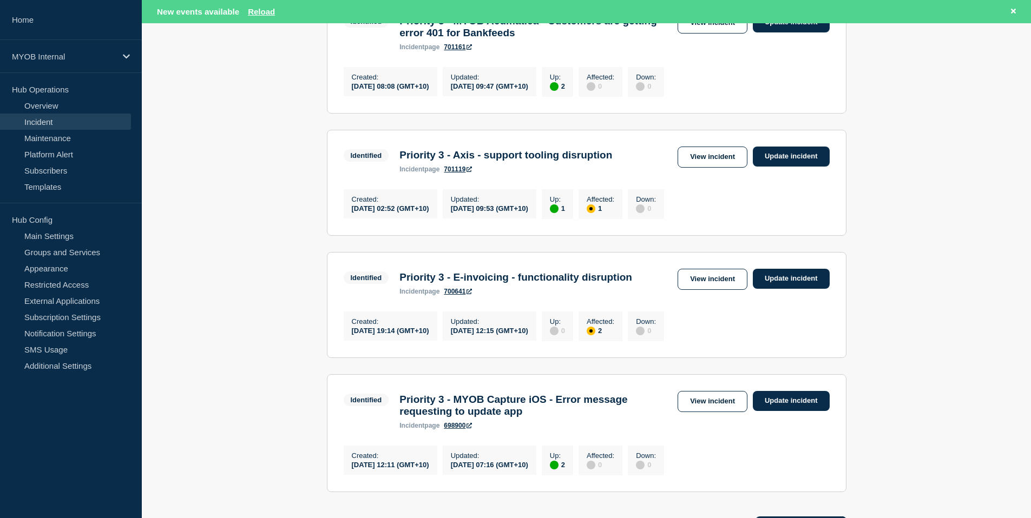
scroll to position [251, 0]
click at [115, 55] on p "MYOB Internal" at bounding box center [64, 56] width 104 height 9
click at [115, 52] on p "MYOB Internal" at bounding box center [64, 56] width 104 height 9
